Goal: Information Seeking & Learning: Learn about a topic

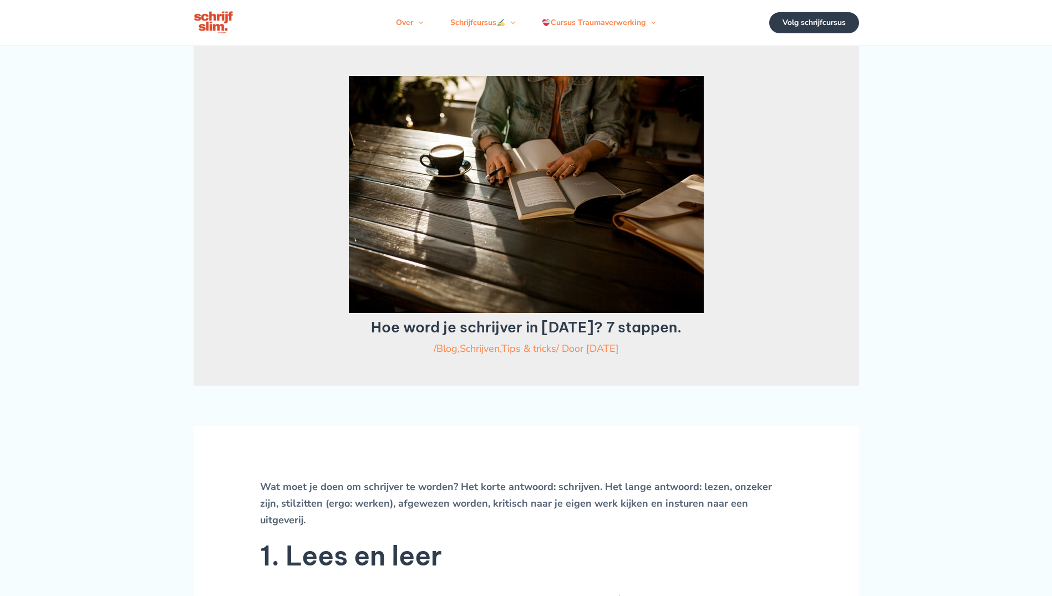
scroll to position [335, 0]
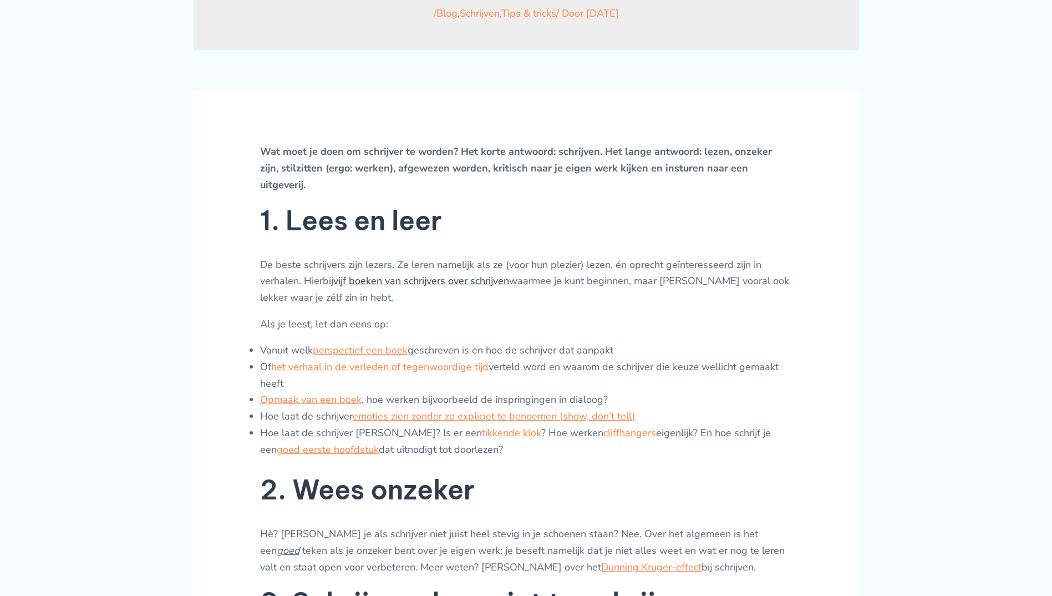
click at [486, 274] on link "vijf boeken van schrijvers over schrijven" at bounding box center [421, 280] width 176 height 13
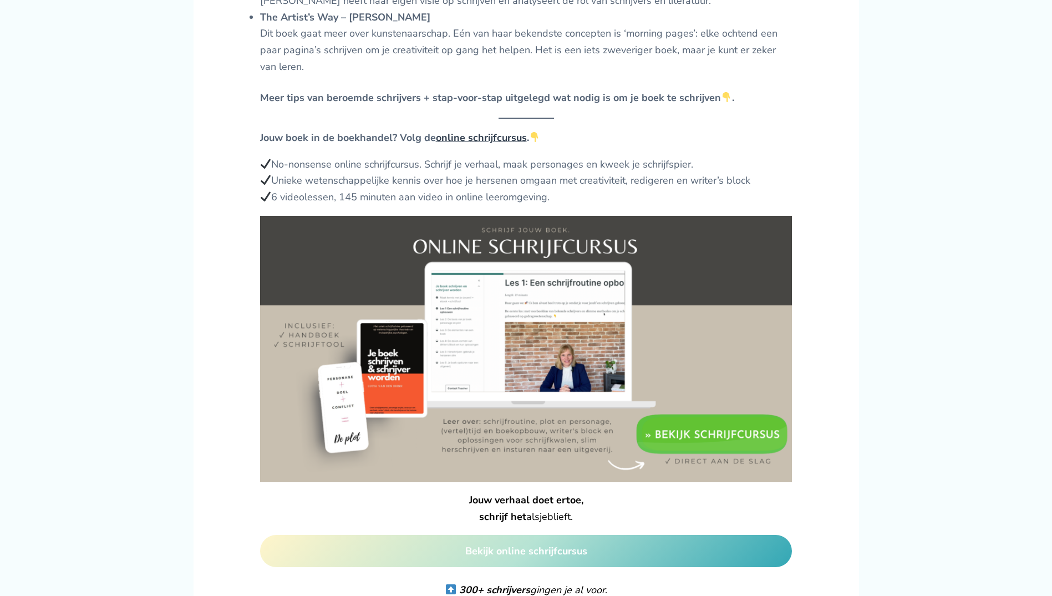
scroll to position [1109, 0]
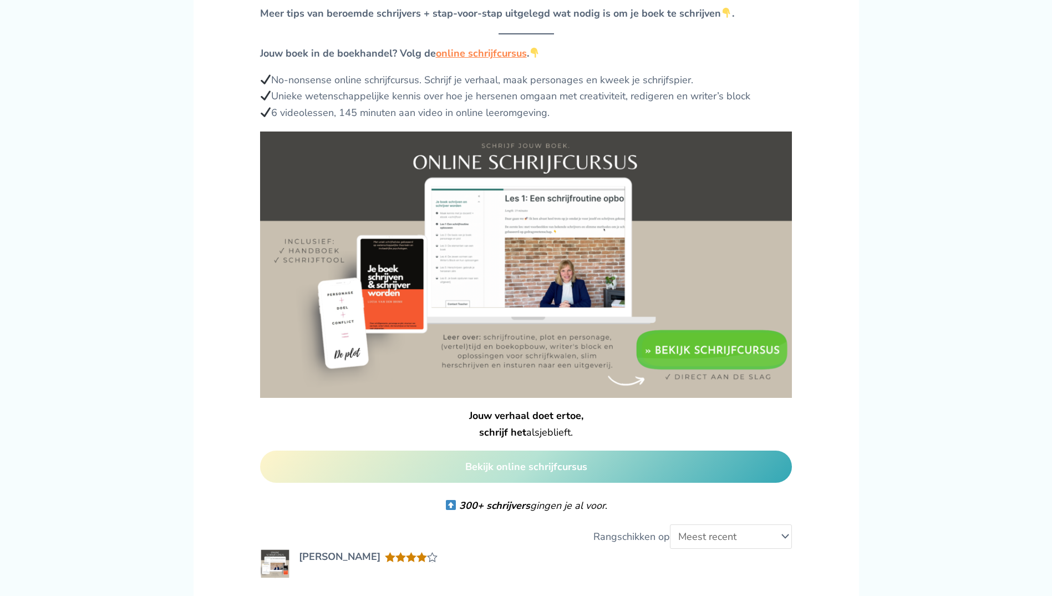
click at [745, 349] on img at bounding box center [526, 264] width 532 height 266
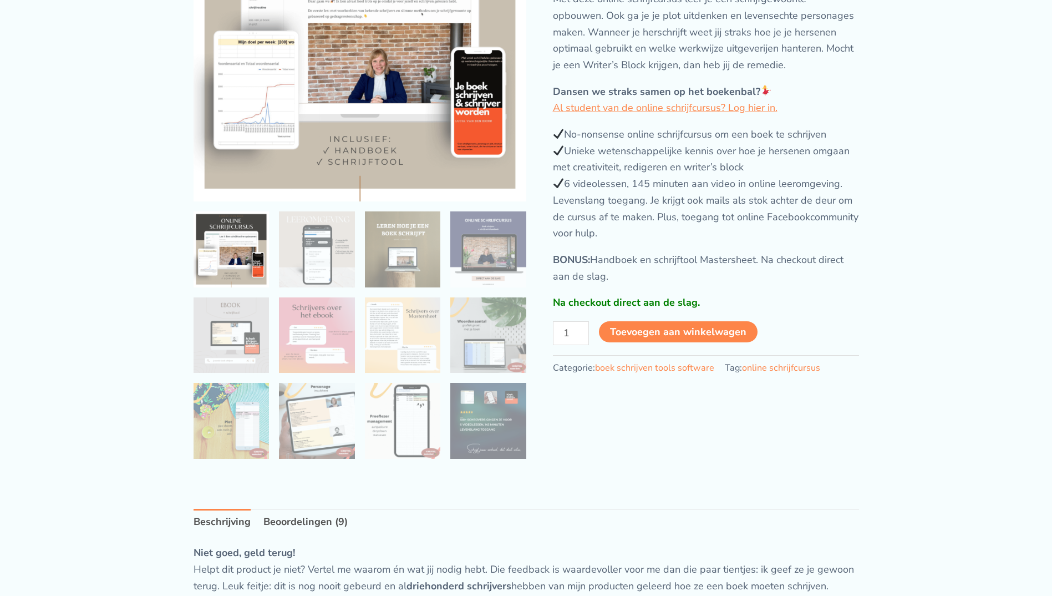
scroll to position [222, 0]
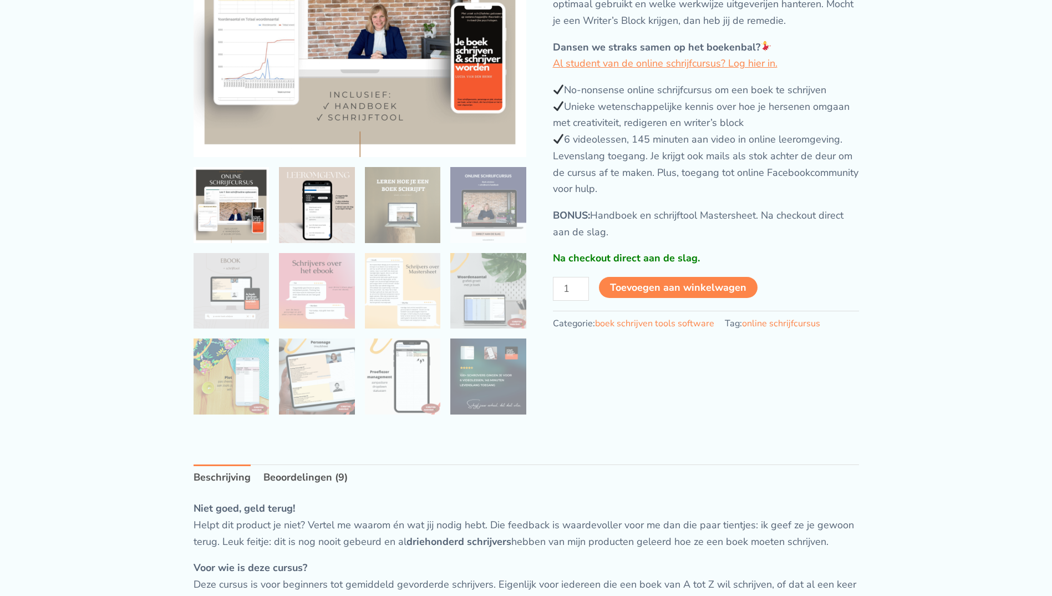
click at [307, 227] on img at bounding box center [317, 205] width 76 height 76
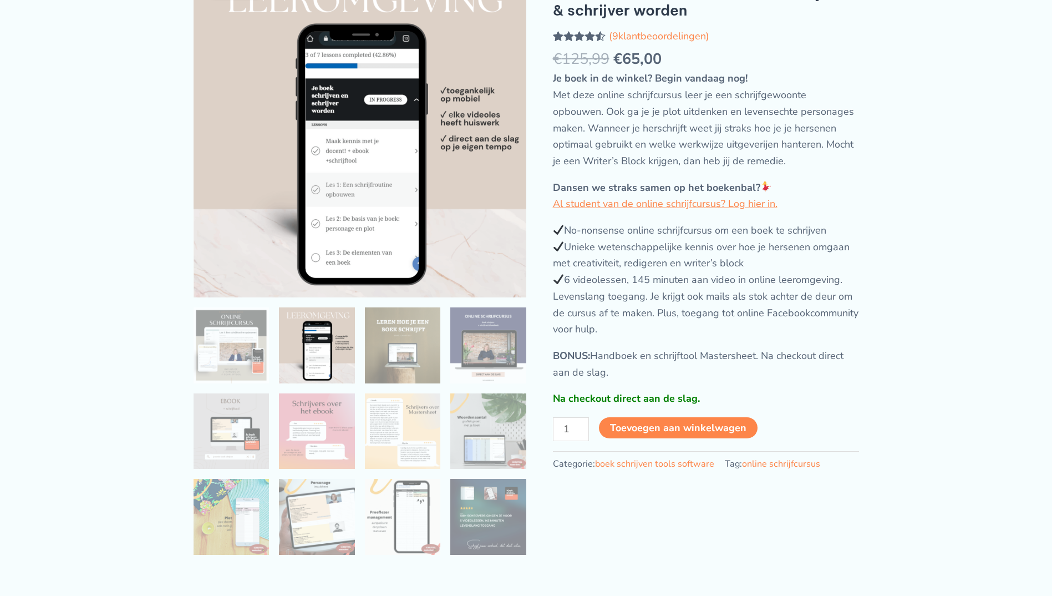
scroll to position [55, 0]
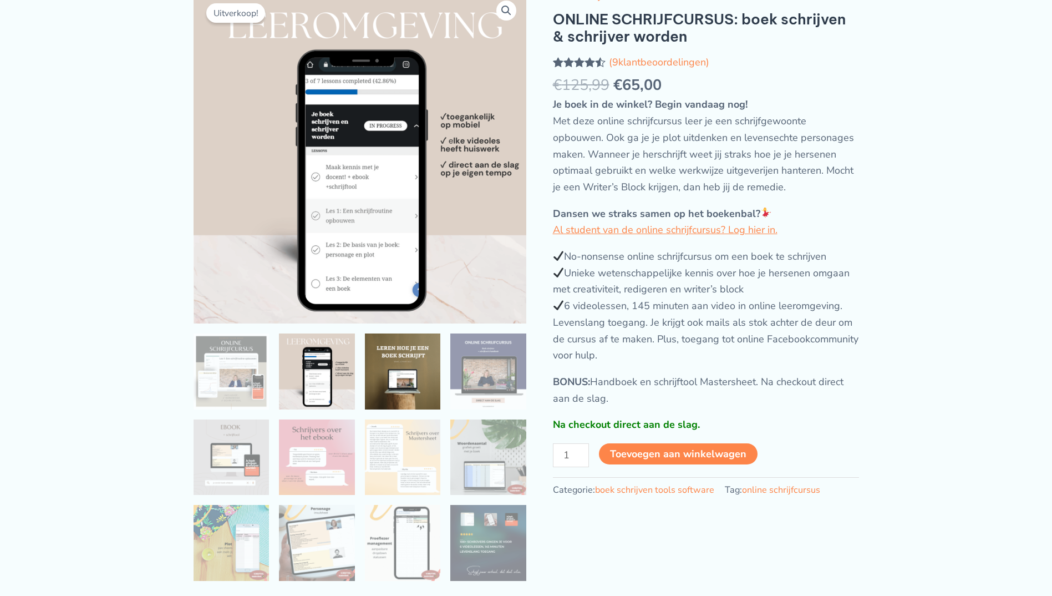
click at [415, 358] on img at bounding box center [403, 371] width 76 height 76
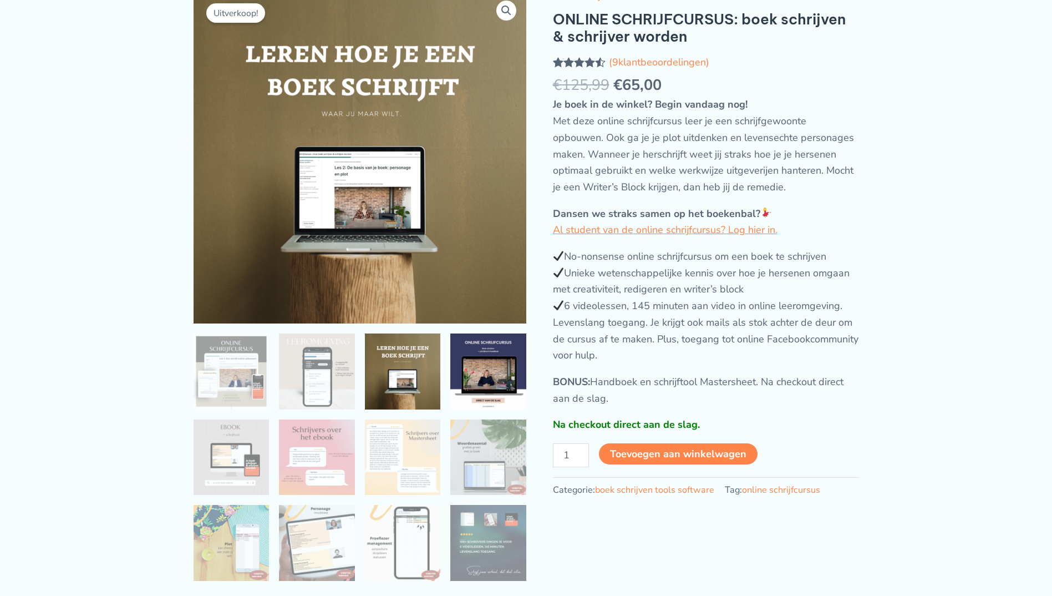
click at [485, 353] on img at bounding box center [488, 371] width 76 height 76
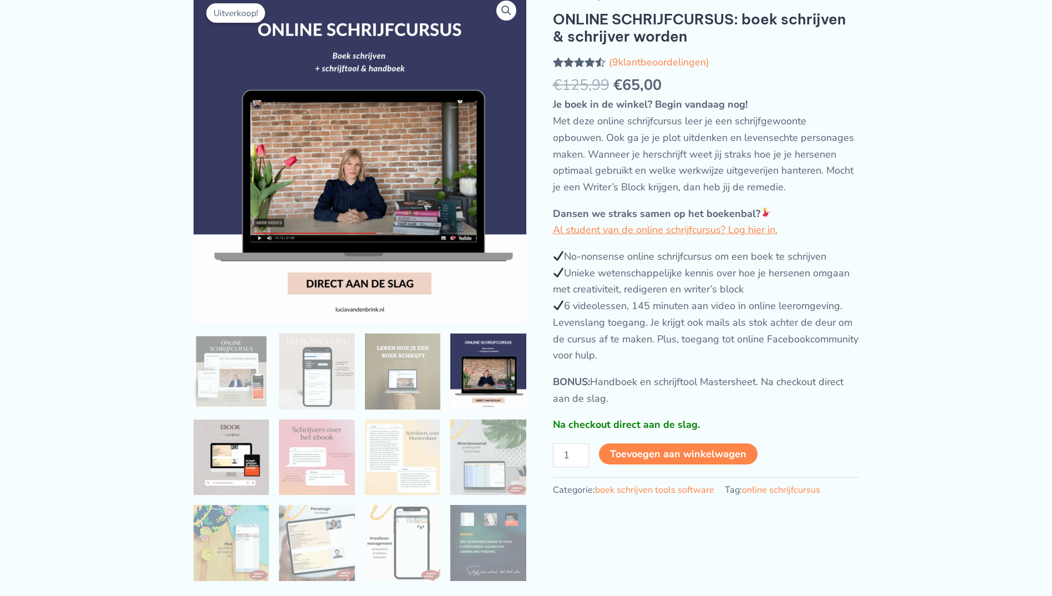
click at [209, 435] on img at bounding box center [232, 457] width 76 height 76
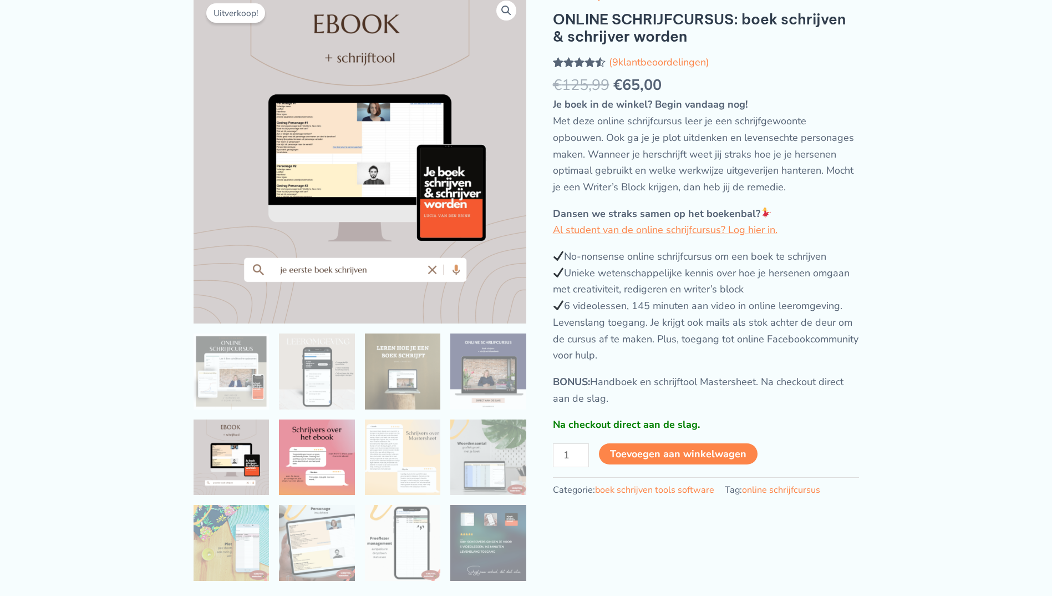
click at [333, 464] on img at bounding box center [317, 457] width 76 height 76
